Goal: Navigation & Orientation: Find specific page/section

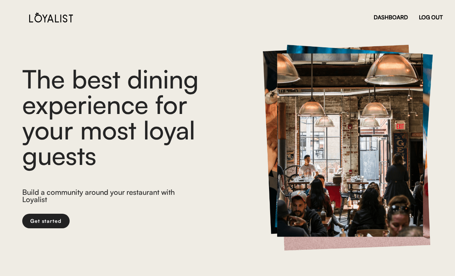
scroll to position [13, 0]
click at [392, 17] on div "DASHBOARD" at bounding box center [391, 17] width 34 height 5
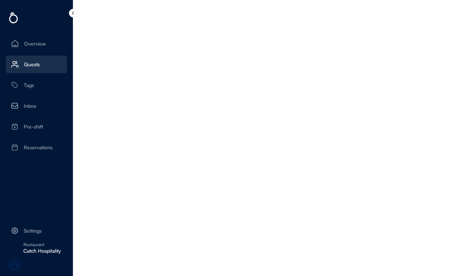
click at [25, 59] on div "Guests" at bounding box center [36, 65] width 61 height 18
